Goal: Entertainment & Leisure: Consume media (video, audio)

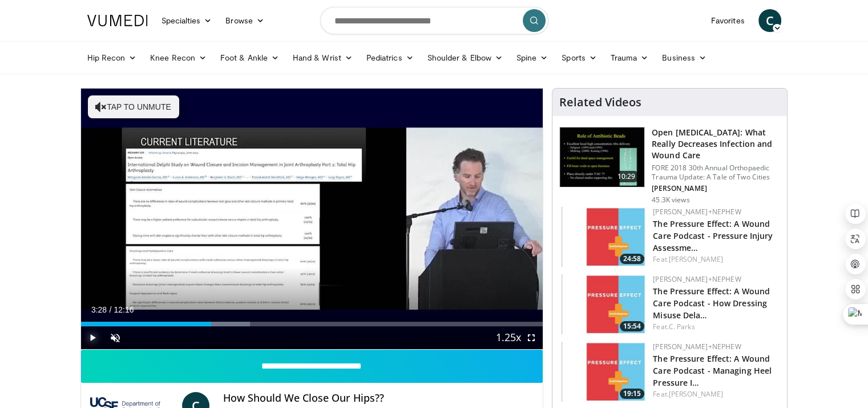
click at [92, 338] on span "Video Player" at bounding box center [92, 337] width 23 height 23
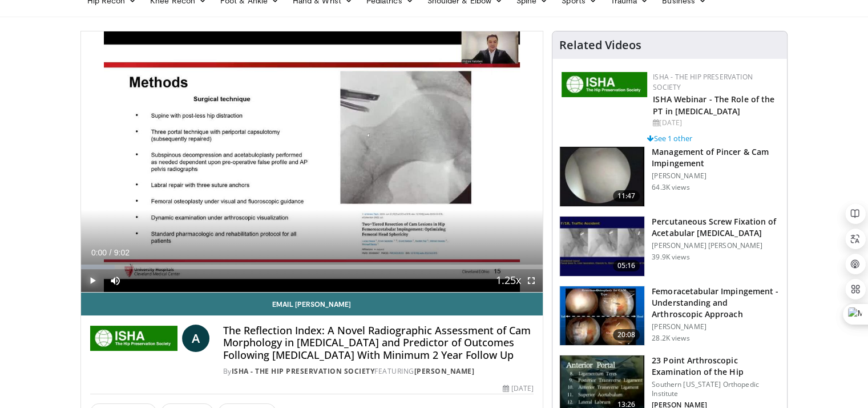
click at [94, 279] on span "Video Player" at bounding box center [92, 280] width 23 height 23
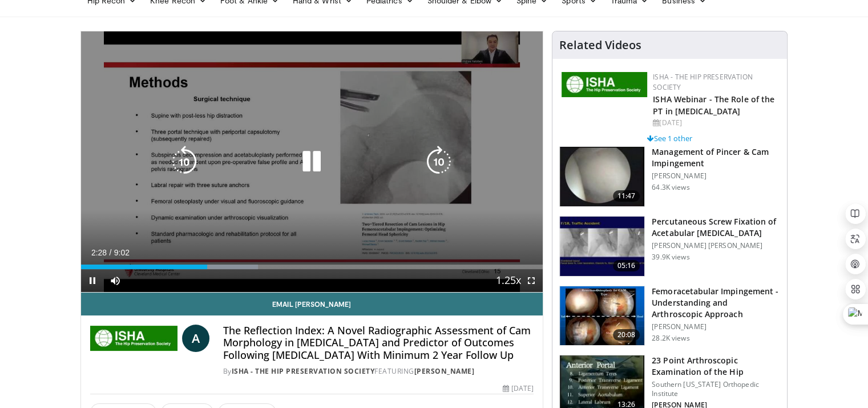
click at [313, 166] on icon "Video Player" at bounding box center [312, 162] width 32 height 32
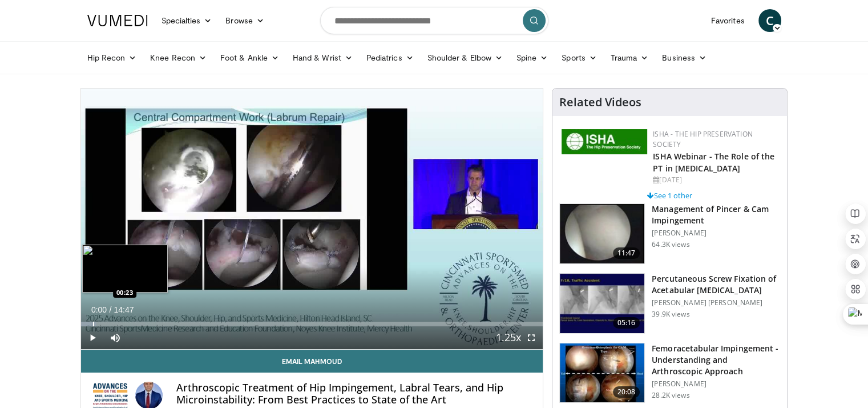
click at [93, 322] on div "Progress Bar" at bounding box center [93, 323] width 1 height 5
drag, startPoint x: 124, startPoint y: 322, endPoint x: 139, endPoint y: 322, distance: 14.3
click at [134, 322] on div "Progress Bar" at bounding box center [133, 323] width 1 height 5
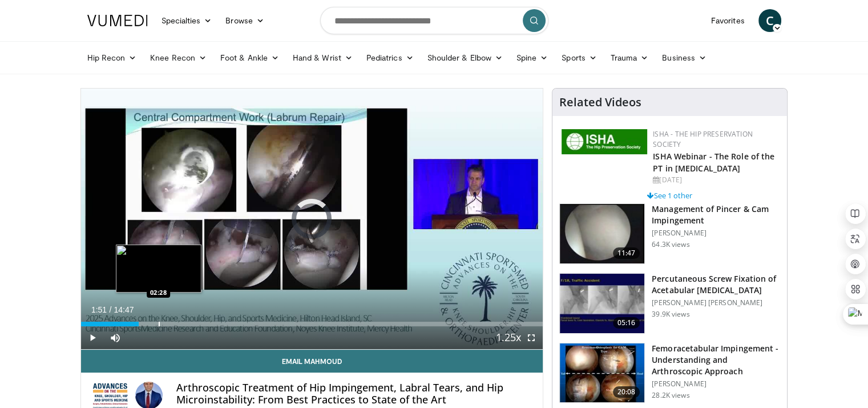
drag, startPoint x: 142, startPoint y: 322, endPoint x: 158, endPoint y: 322, distance: 16.6
click at [159, 322] on div "Progress Bar" at bounding box center [159, 323] width 1 height 5
